Goal: Information Seeking & Learning: Learn about a topic

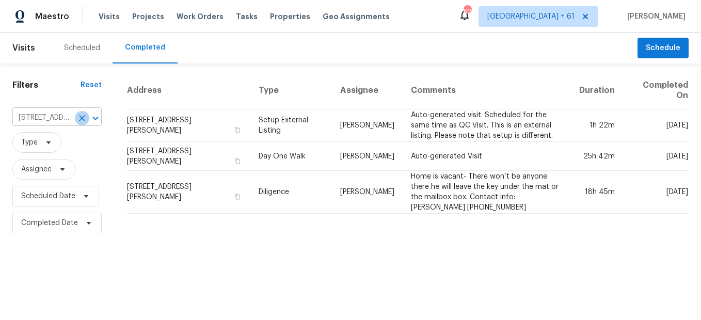
click at [77, 120] on icon "Clear" at bounding box center [82, 118] width 10 height 10
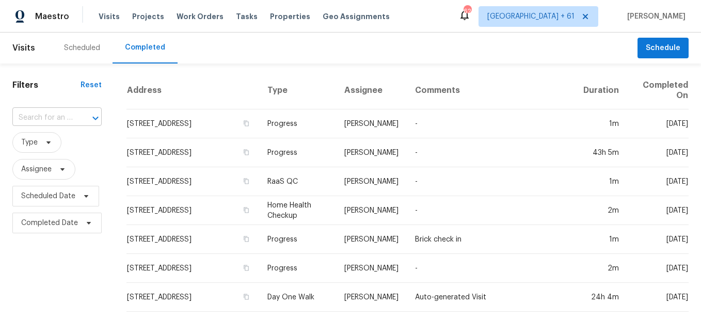
click at [64, 116] on input "text" at bounding box center [42, 118] width 60 height 16
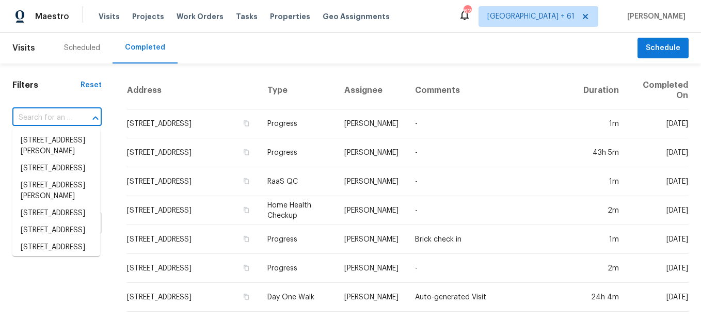
paste input "[STREET_ADDRESS][PERSON_NAME]"
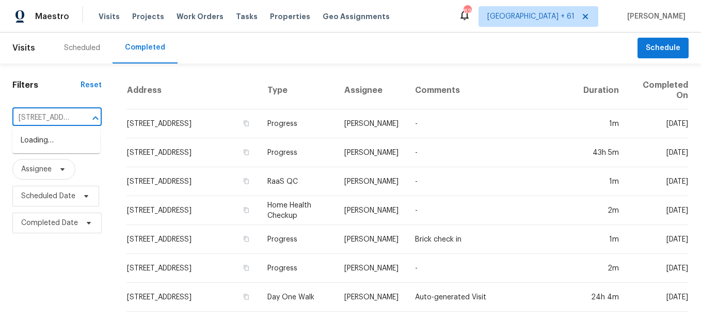
scroll to position [0, 91]
type input "[STREET_ADDRESS][PERSON_NAME]"
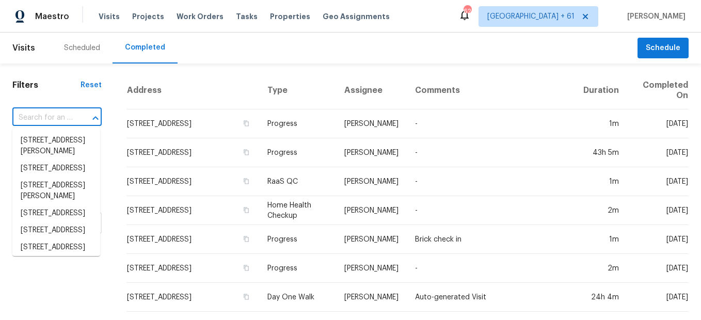
click at [68, 112] on input "text" at bounding box center [42, 118] width 60 height 16
paste input "[STREET_ADDRESS][PERSON_NAME]"
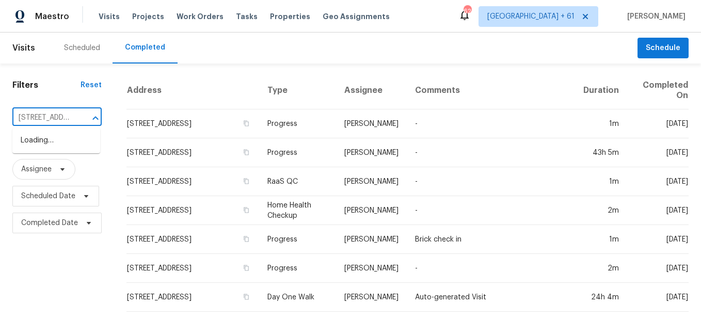
type input "[STREET_ADDRESS]"
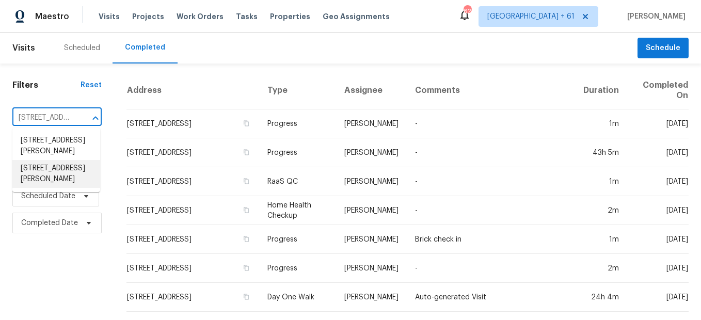
click at [72, 186] on li "[STREET_ADDRESS][PERSON_NAME]" at bounding box center [56, 174] width 88 height 28
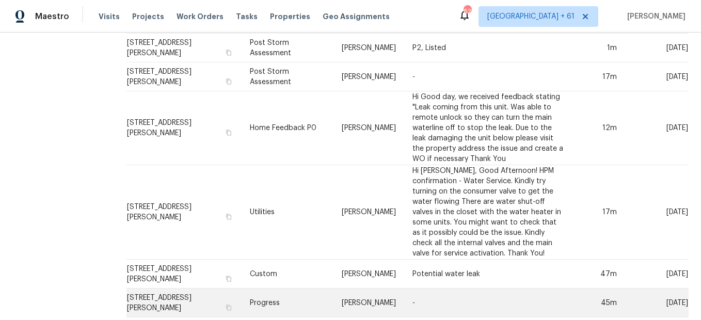
scroll to position [545, 0]
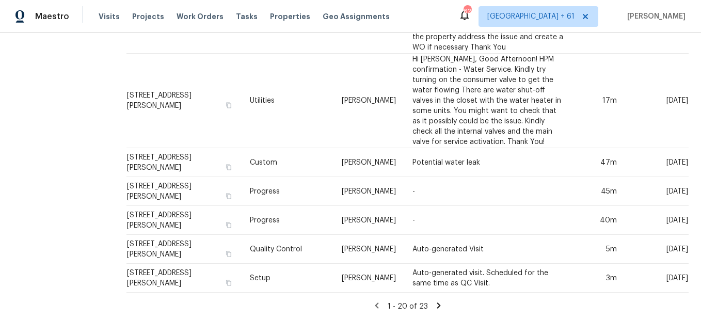
click at [434, 301] on icon at bounding box center [438, 305] width 9 height 9
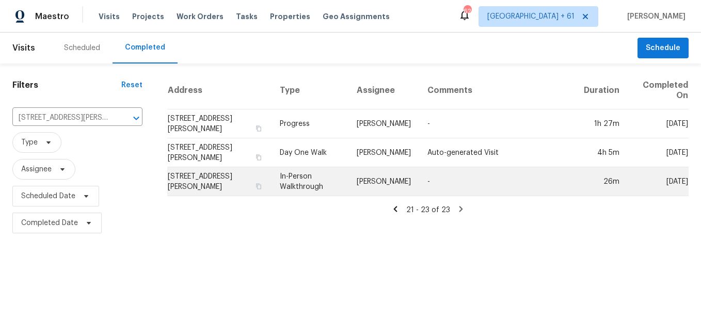
click at [318, 185] on td "In-Person Walkthrough" at bounding box center [310, 181] width 76 height 29
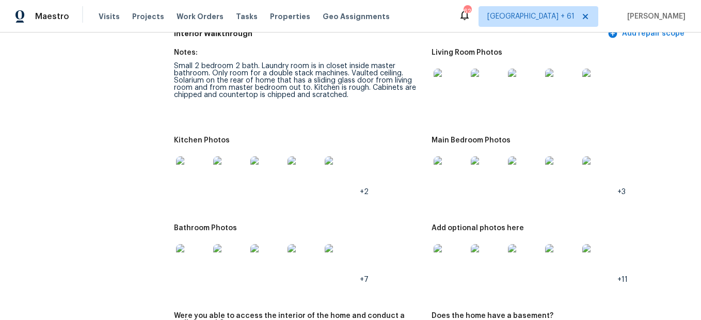
scroll to position [1188, 0]
click at [455, 82] on img at bounding box center [450, 84] width 33 height 33
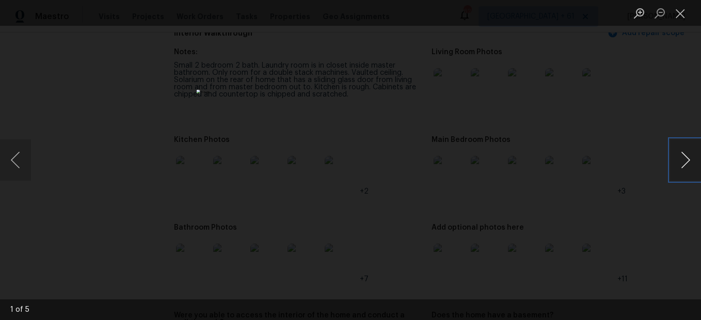
click at [691, 159] on button "Next image" at bounding box center [685, 159] width 31 height 41
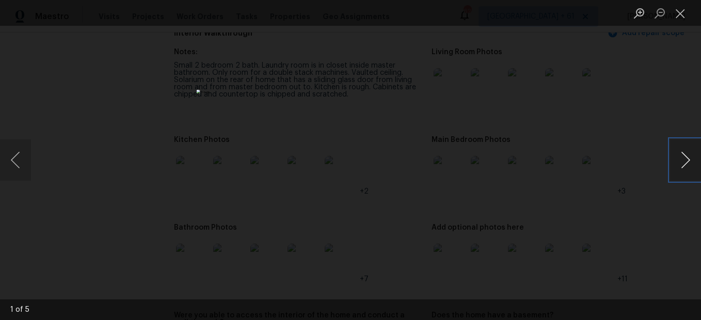
click at [691, 159] on button "Next image" at bounding box center [685, 159] width 31 height 41
click at [683, 160] on button "Next image" at bounding box center [685, 159] width 31 height 41
click at [682, 160] on button "Next image" at bounding box center [685, 159] width 31 height 41
click at [676, 13] on button "Close lightbox" at bounding box center [680, 13] width 21 height 18
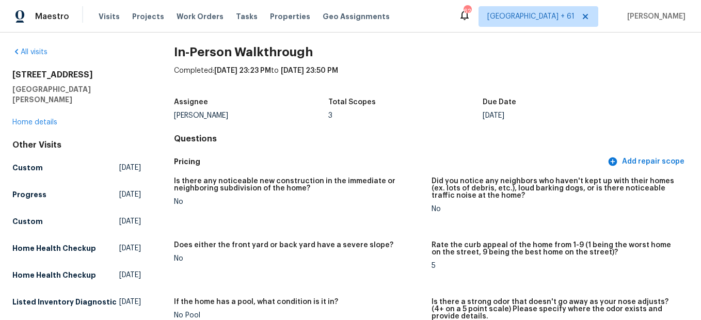
scroll to position [0, 0]
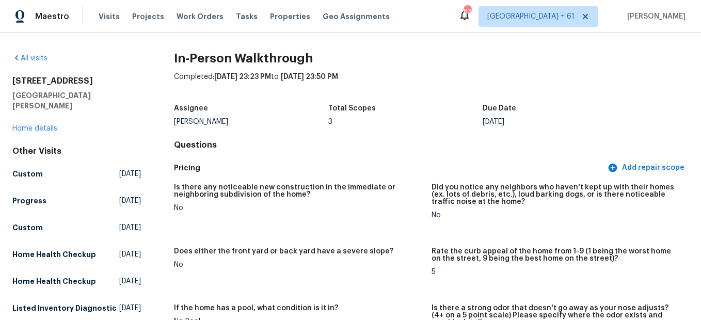
click at [35, 51] on div "All visits [STREET_ADDRESS][PERSON_NAME] Home details Other Visits Custom [DATE…" at bounding box center [350, 177] width 701 height 288
click at [38, 57] on link "All visits" at bounding box center [29, 58] width 35 height 7
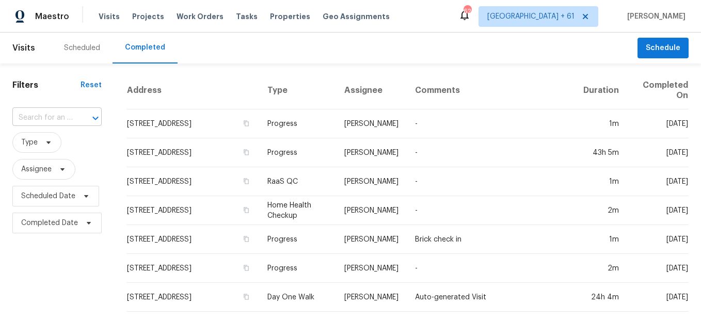
click at [52, 122] on input "text" at bounding box center [42, 118] width 60 height 16
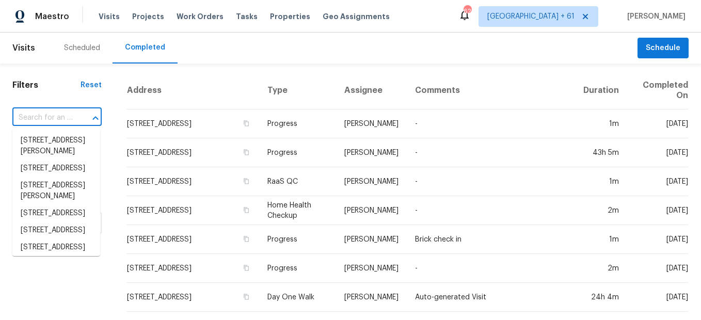
paste input "[STREET_ADDRESS]"
type input "[STREET_ADDRESS]"
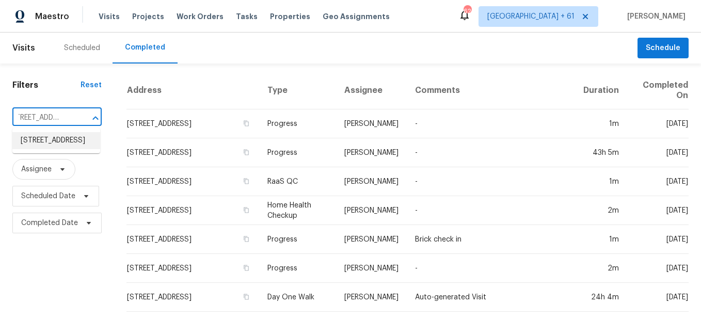
click at [81, 143] on li "[STREET_ADDRESS]" at bounding box center [56, 140] width 88 height 17
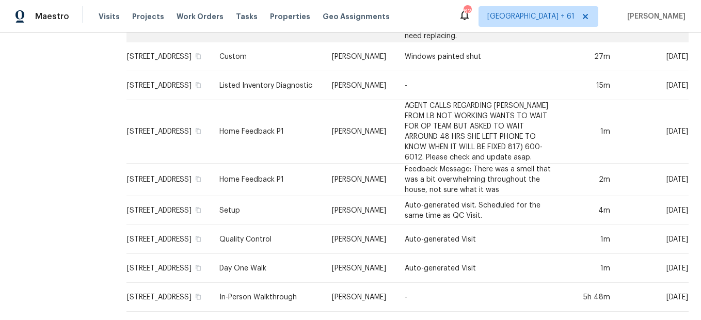
scroll to position [361, 0]
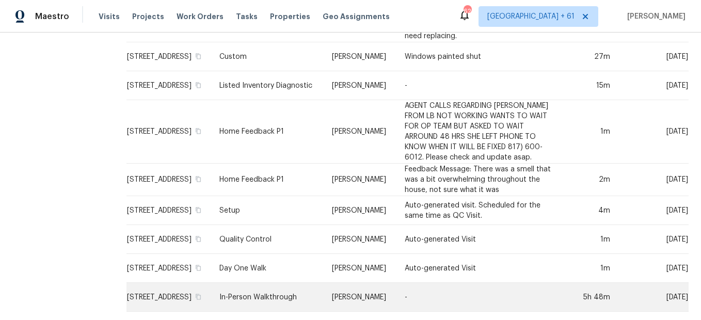
click at [258, 288] on td "In-Person Walkthrough" at bounding box center [267, 297] width 113 height 29
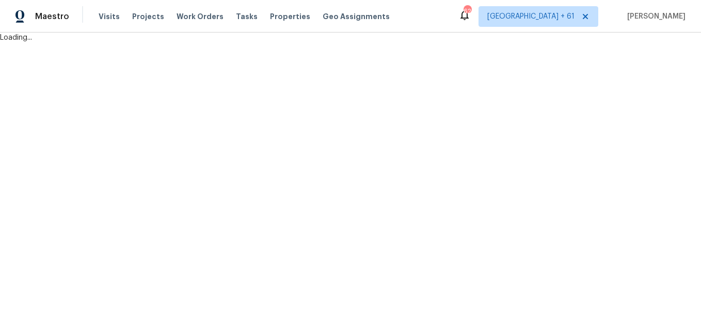
click at [258, 43] on html "Maestro Visits Projects Work Orders Tasks Properties Geo Assignments 622 [GEOGR…" at bounding box center [350, 21] width 701 height 43
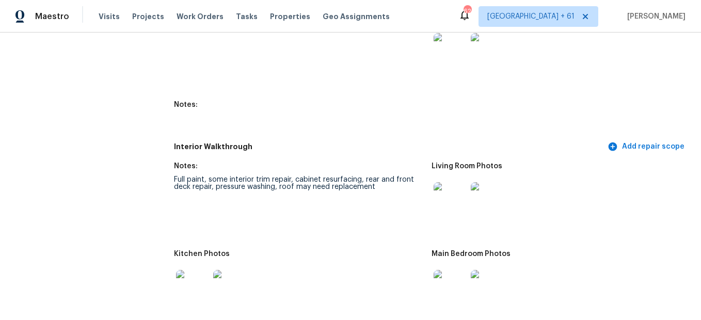
scroll to position [1342, 0]
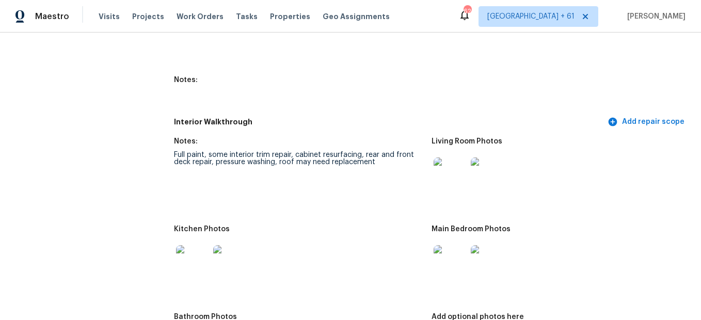
click at [444, 177] on img at bounding box center [450, 173] width 33 height 33
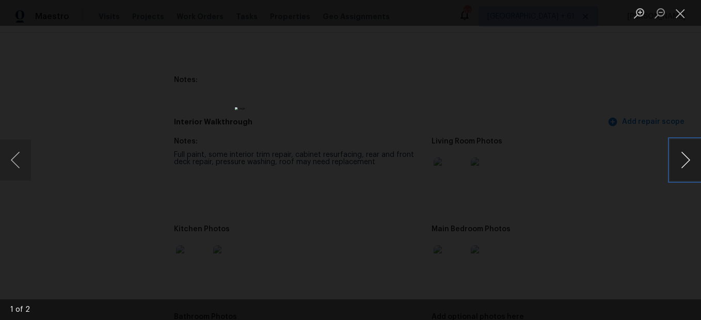
click at [683, 151] on button "Next image" at bounding box center [685, 159] width 31 height 41
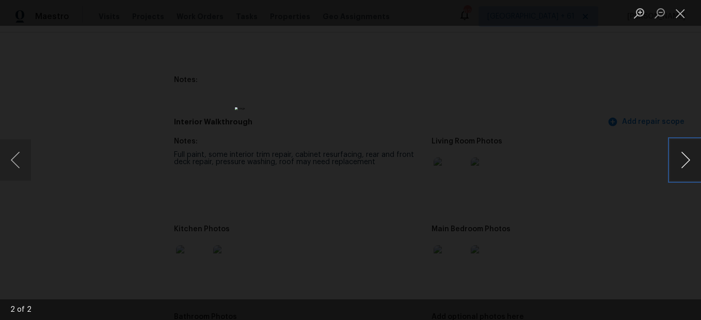
click at [683, 151] on button "Next image" at bounding box center [685, 159] width 31 height 41
click at [685, 14] on button "Close lightbox" at bounding box center [680, 13] width 21 height 18
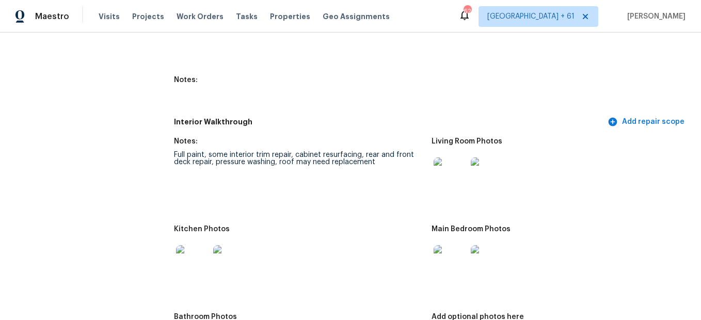
click at [446, 262] on img at bounding box center [450, 261] width 33 height 33
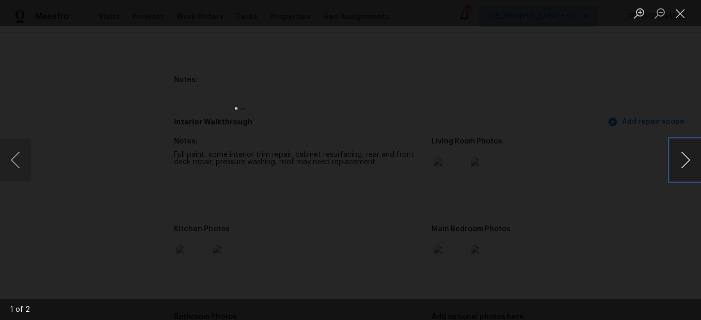
click at [688, 153] on button "Next image" at bounding box center [685, 159] width 31 height 41
click at [676, 14] on button "Close lightbox" at bounding box center [680, 13] width 21 height 18
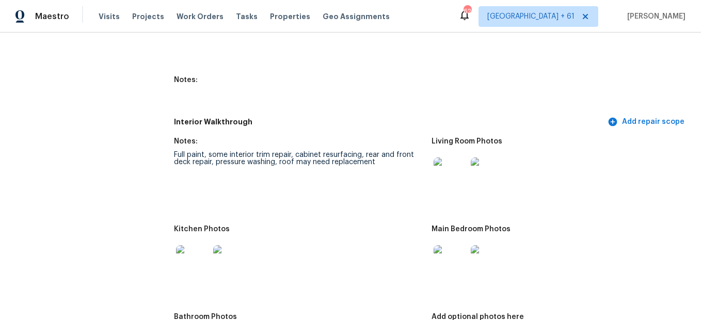
click at [450, 255] on img at bounding box center [450, 261] width 33 height 33
